Goal: Task Accomplishment & Management: Manage account settings

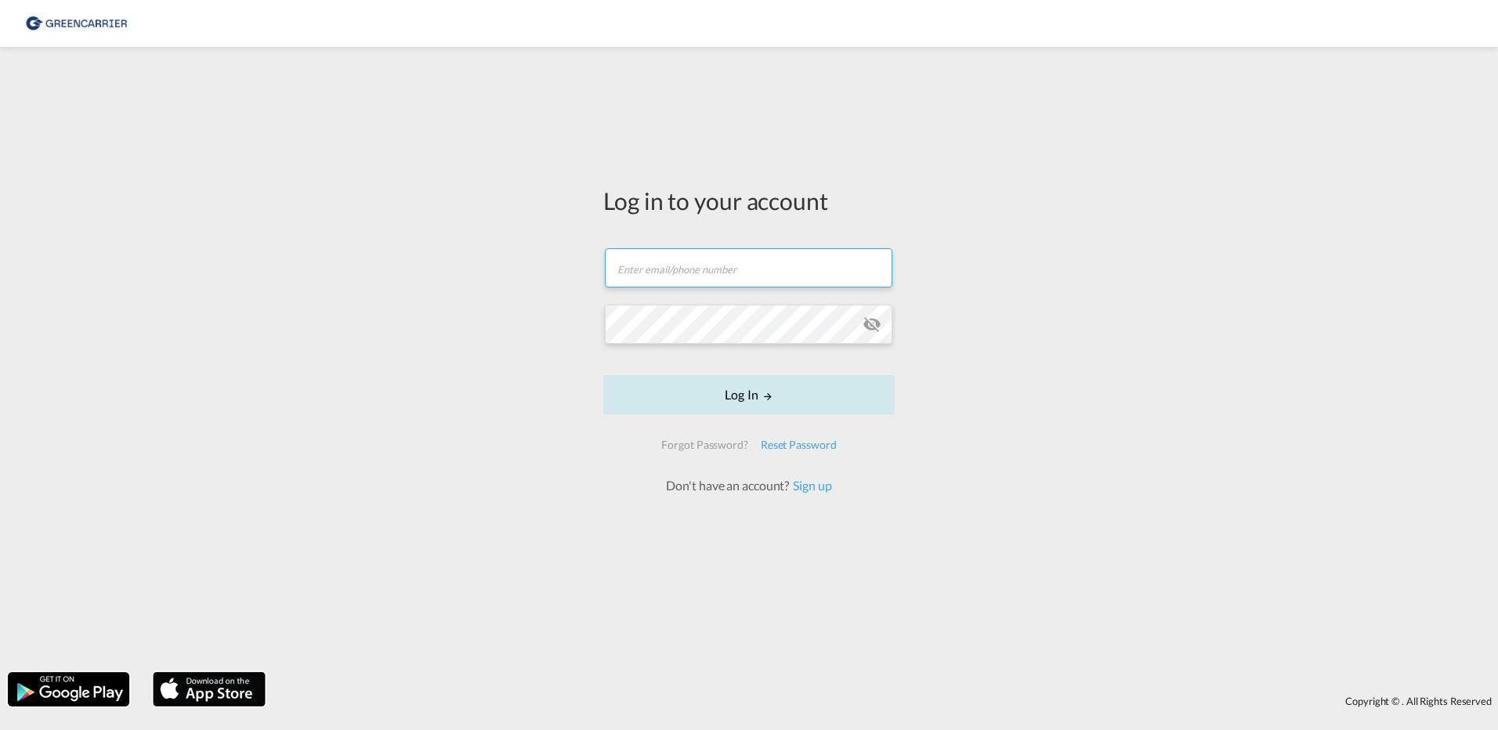
type input "[PERSON_NAME][EMAIL_ADDRESS][DOMAIN_NAME]"
click at [725, 390] on button "Log In" at bounding box center [749, 394] width 292 height 39
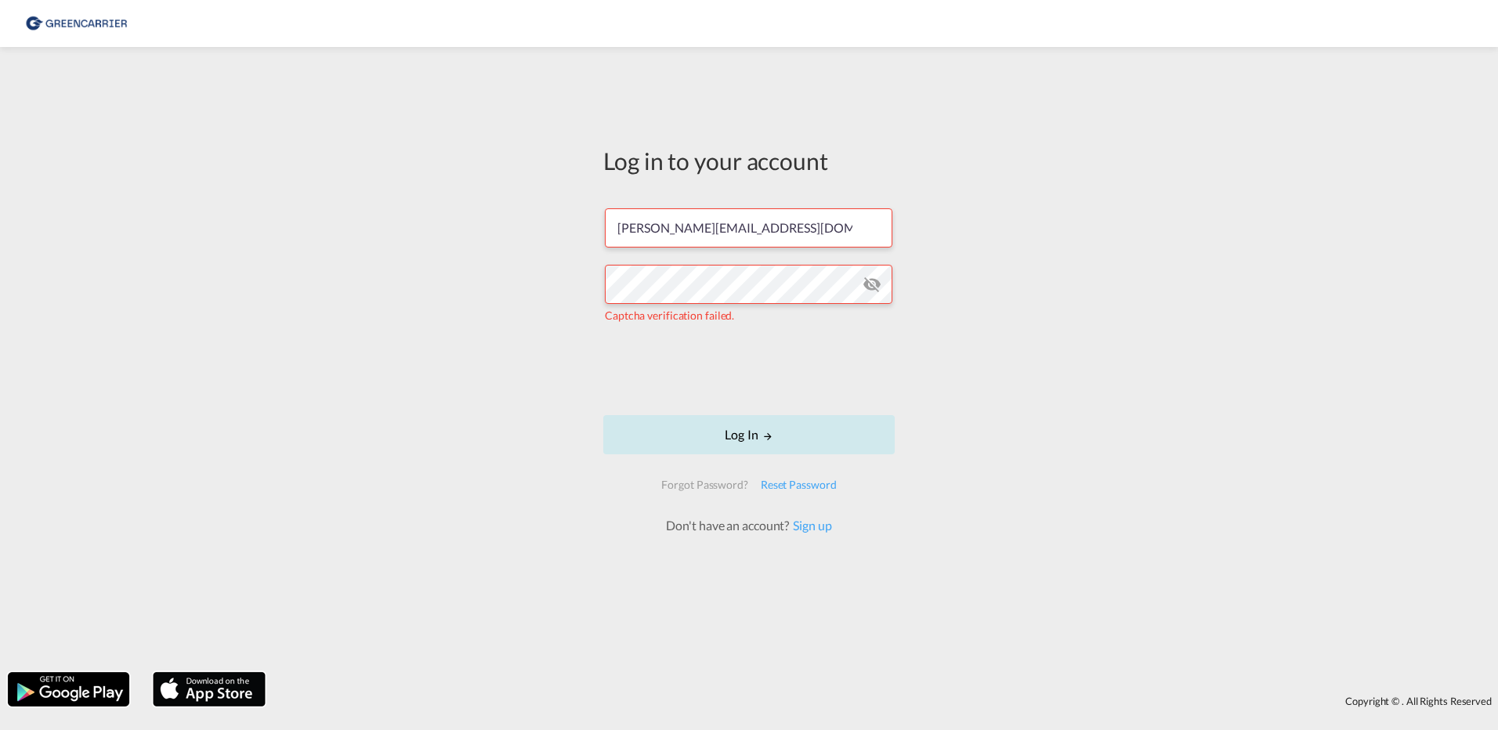
click at [757, 430] on button "Log In" at bounding box center [749, 434] width 292 height 39
click at [875, 283] on md-icon "icon-eye-off" at bounding box center [872, 284] width 19 height 19
click at [464, 389] on div "Log in to your account [PERSON_NAME][EMAIL_ADDRESS][DOMAIN_NAME] Incorrect user…" at bounding box center [749, 360] width 1498 height 610
click at [802, 486] on div "Reset Password" at bounding box center [799, 485] width 89 height 28
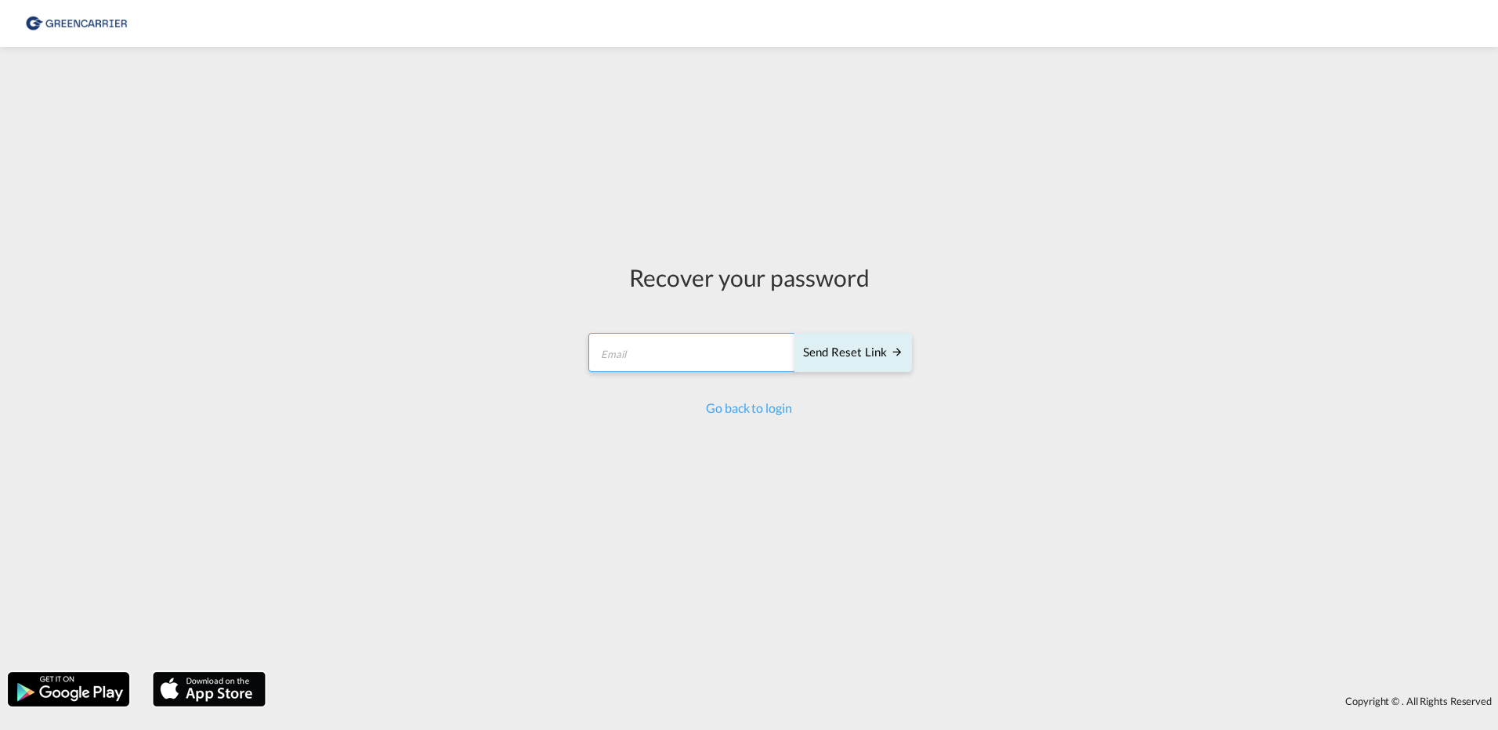
click at [664, 343] on input "email" at bounding box center [693, 352] width 208 height 39
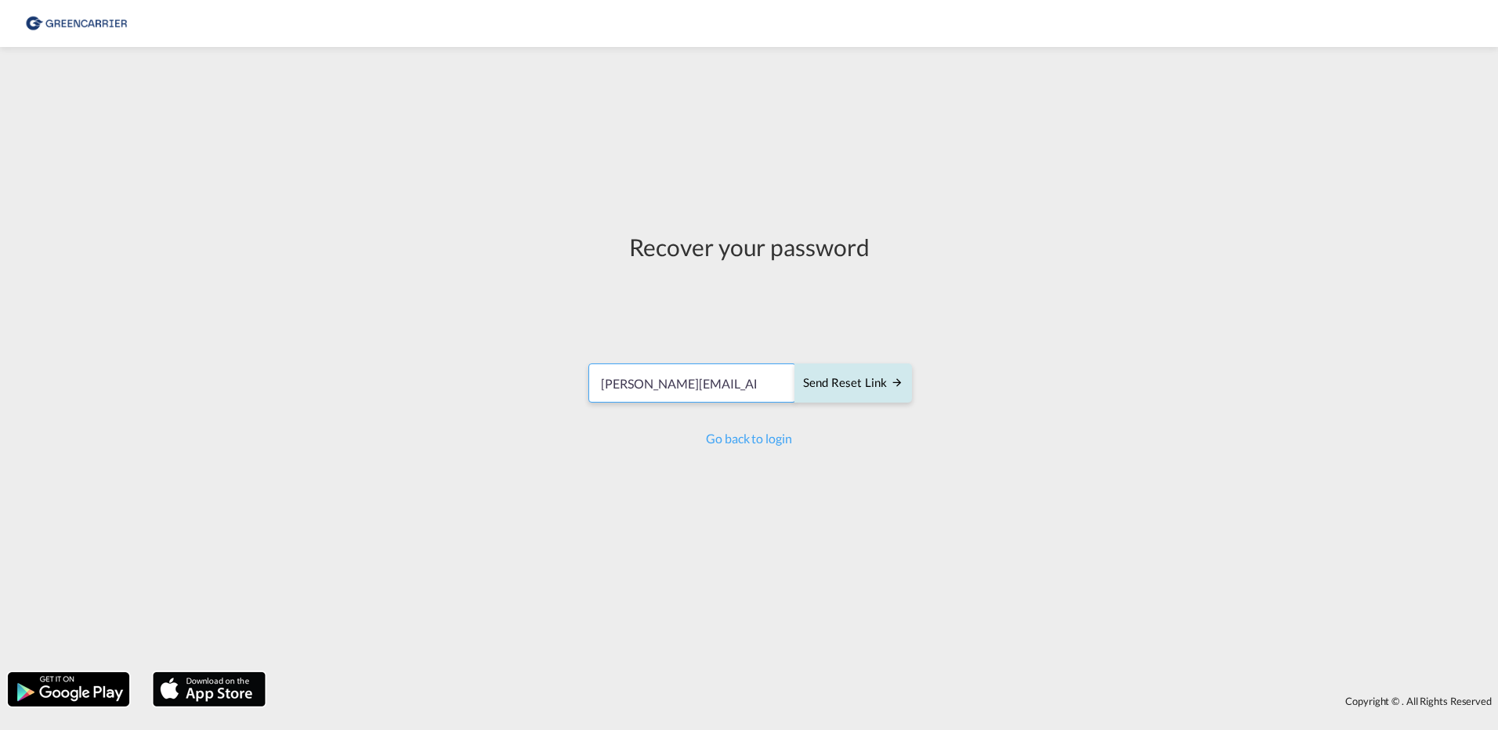
type input "[PERSON_NAME][EMAIL_ADDRESS][DOMAIN_NAME]"
click at [886, 383] on div "Send reset link" at bounding box center [853, 384] width 100 height 18
click at [857, 381] on div "Send reset link" at bounding box center [853, 376] width 100 height 18
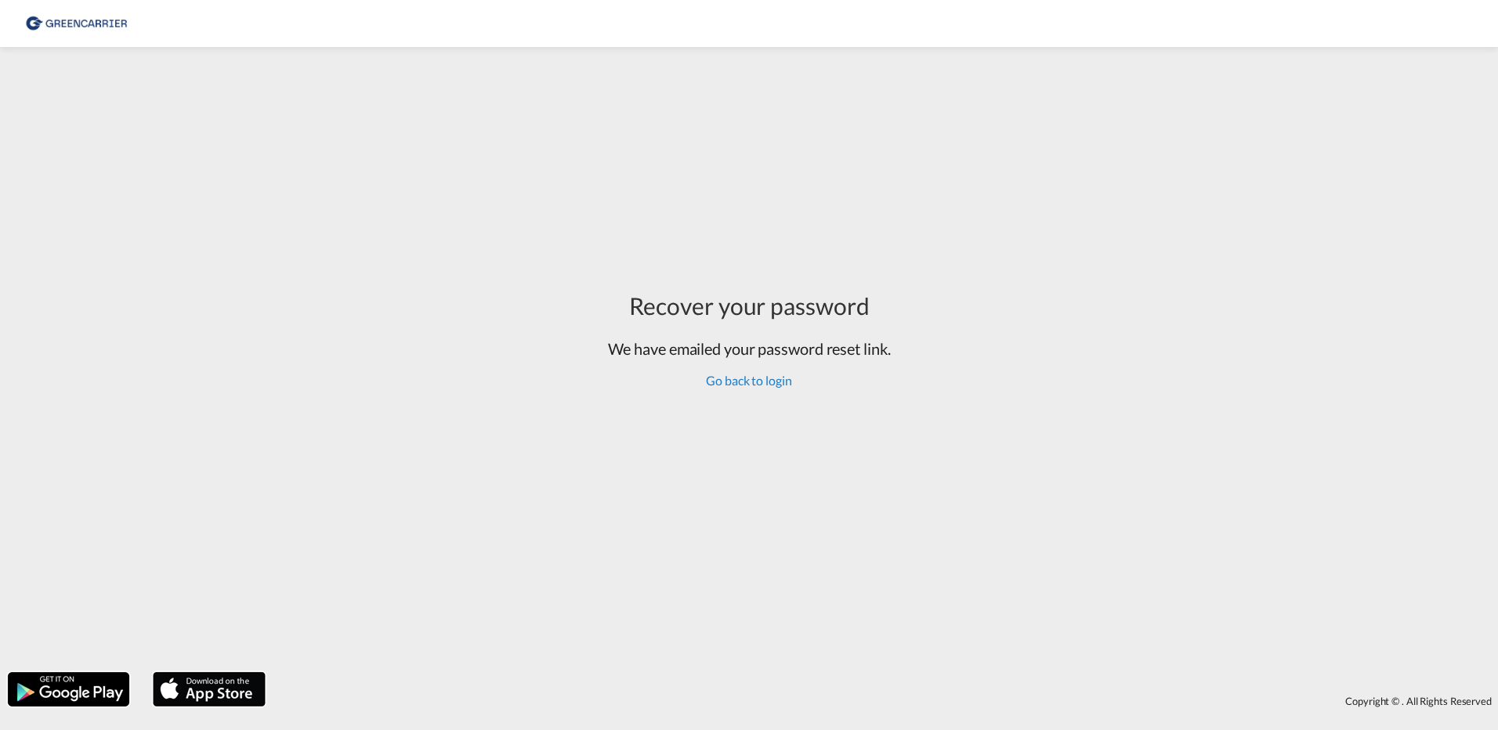
click at [769, 386] on link "Go back to login" at bounding box center [748, 380] width 85 height 15
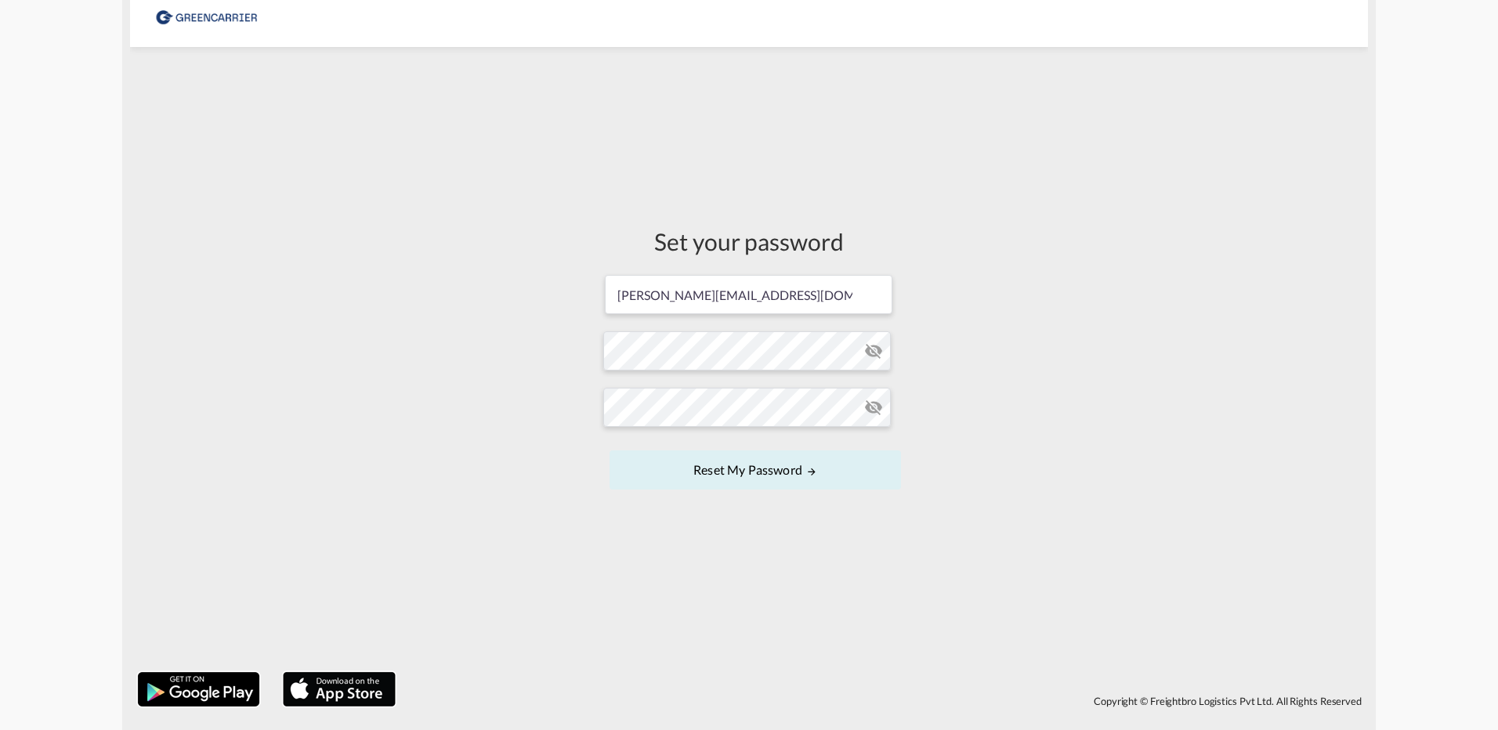
click at [878, 353] on md-icon "icon-eye-off" at bounding box center [873, 351] width 19 height 19
click at [1119, 475] on div "Set your password [PERSON_NAME][EMAIL_ADDRESS][DOMAIN_NAME] Password must conta…" at bounding box center [749, 360] width 1238 height 610
click at [786, 473] on button "Reset my password" at bounding box center [756, 470] width 292 height 39
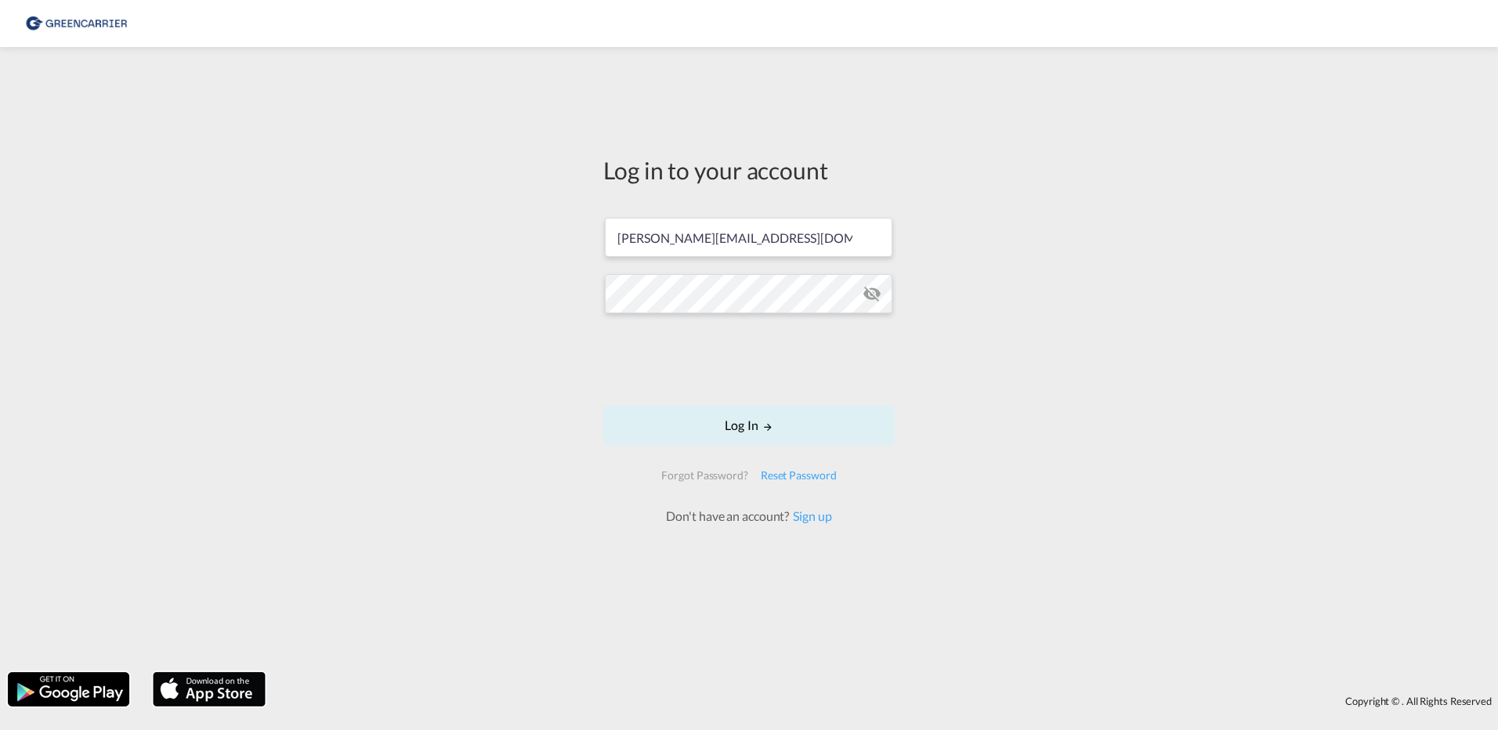
click at [870, 320] on form "[PERSON_NAME][EMAIL_ADDRESS][DOMAIN_NAME] Log In Forgot Password? Reset Passwor…" at bounding box center [749, 363] width 292 height 323
click at [881, 298] on md-icon "icon-eye-off" at bounding box center [872, 293] width 19 height 19
click at [741, 418] on button "Log In" at bounding box center [749, 425] width 292 height 39
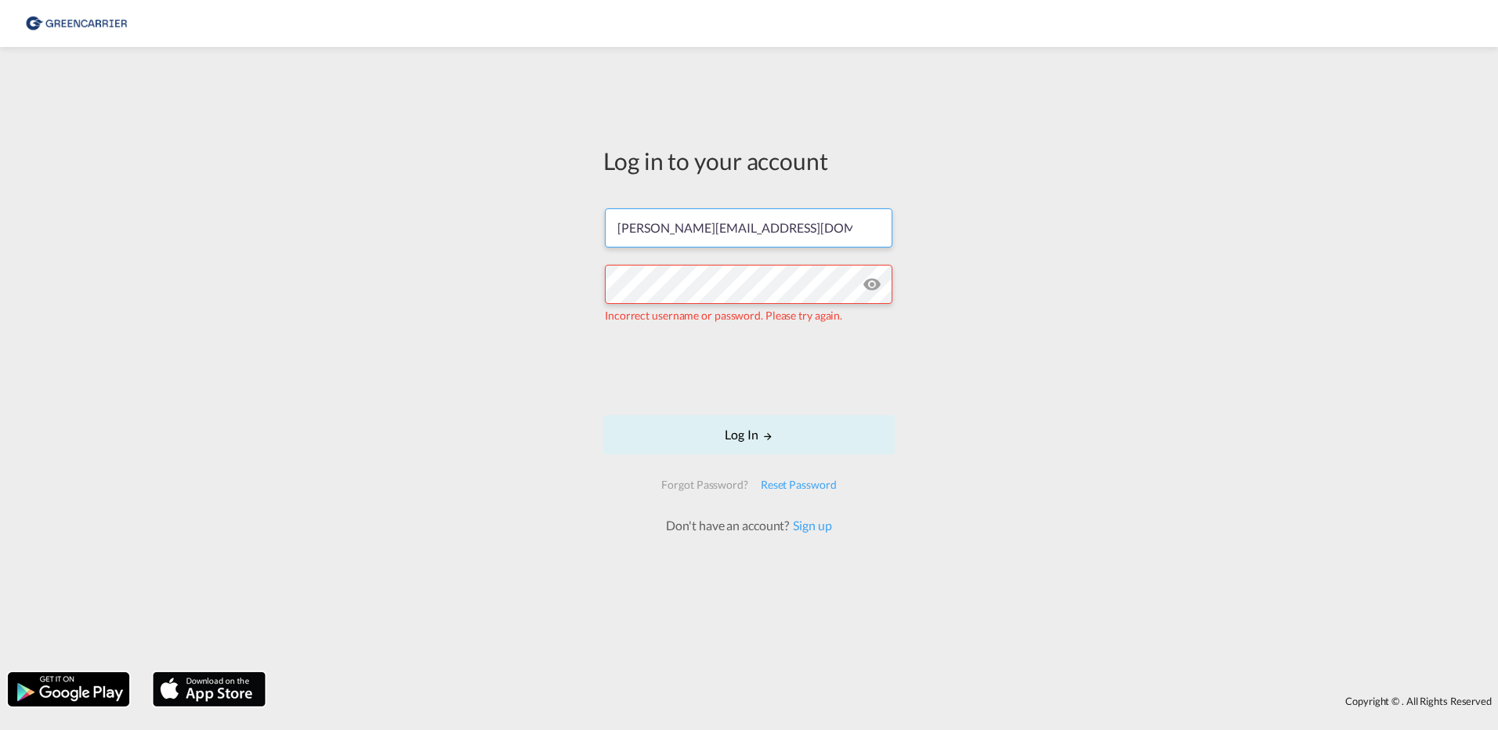
click at [764, 228] on input "[PERSON_NAME][EMAIL_ADDRESS][DOMAIN_NAME]" at bounding box center [749, 227] width 288 height 39
click at [433, 337] on div "Log in to your account [PERSON_NAME][EMAIL_ADDRESS][DOMAIN_NAME] Incorrect user…" at bounding box center [749, 360] width 1498 height 610
drag, startPoint x: 754, startPoint y: 227, endPoint x: -38, endPoint y: 252, distance: 791.9
click at [0, 252] on html "Log in to your account [PERSON_NAME][EMAIL_ADDRESS][DOMAIN_NAME] Incorrect user…" at bounding box center [749, 365] width 1498 height 730
drag, startPoint x: 697, startPoint y: 230, endPoint x: 176, endPoint y: 239, distance: 521.2
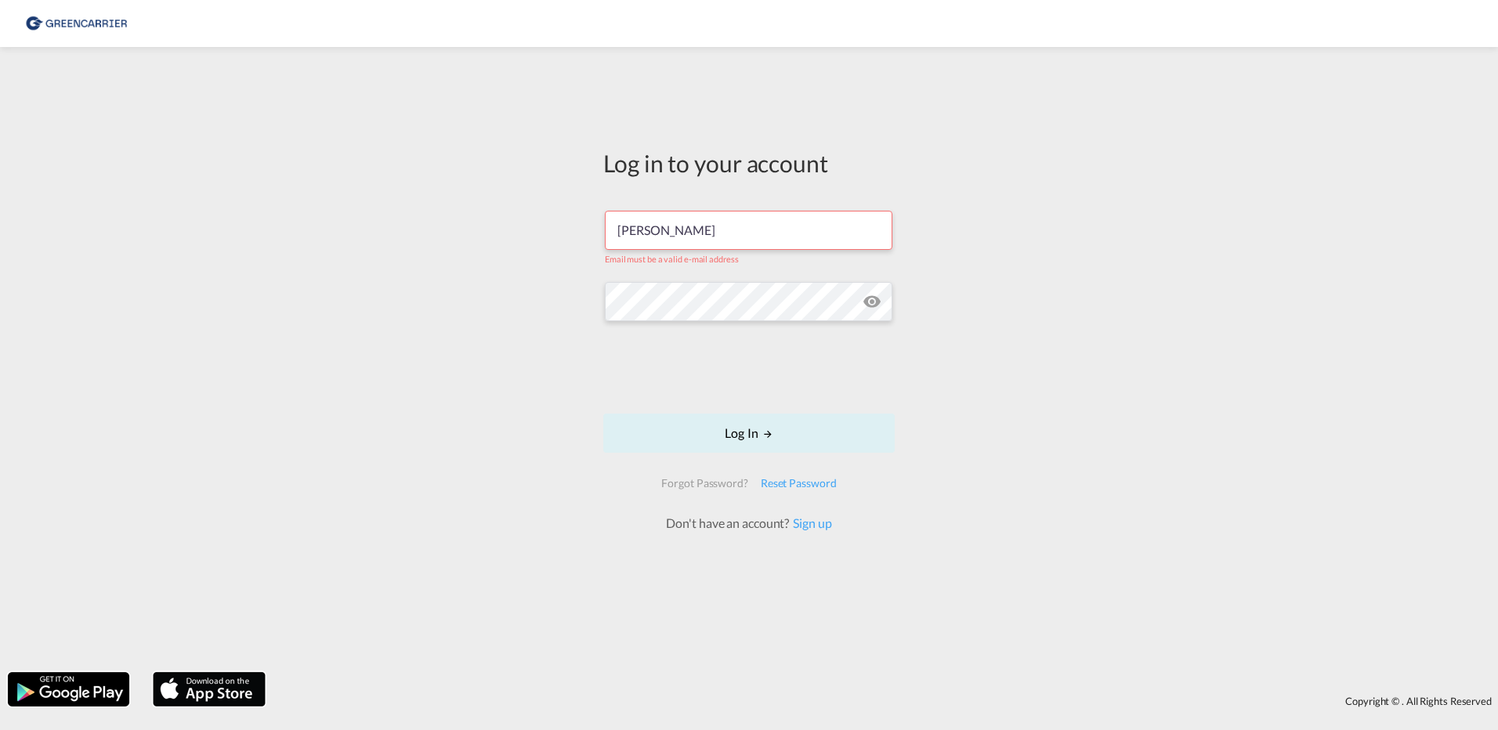
click at [170, 237] on div "Log in to your account [PERSON_NAME] Email must be a valid e-mail address Log I…" at bounding box center [749, 360] width 1498 height 610
type input "[PERSON_NAME][EMAIL_ADDRESS][DOMAIN_NAME]"
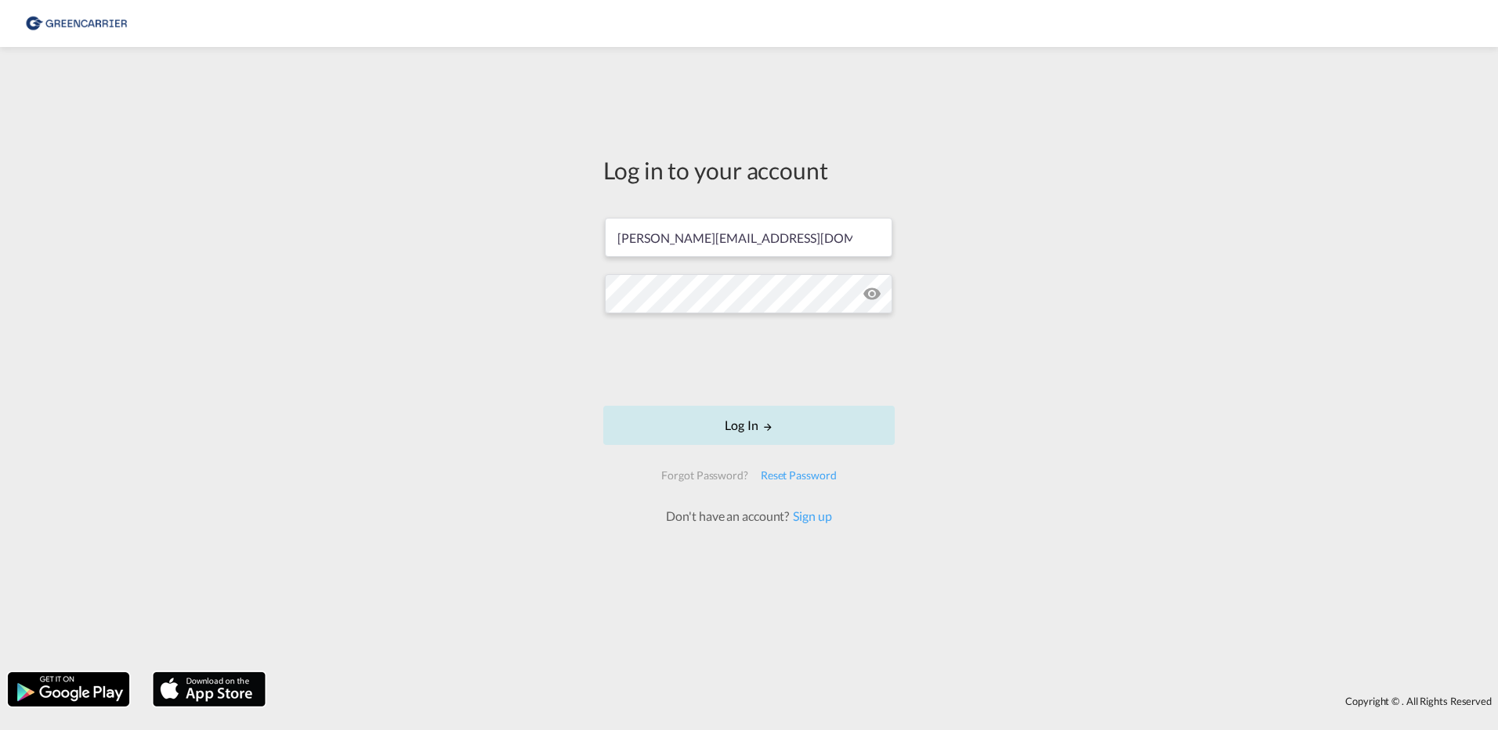
click at [754, 420] on button "Log In" at bounding box center [749, 425] width 292 height 39
